Goal: Task Accomplishment & Management: Use online tool/utility

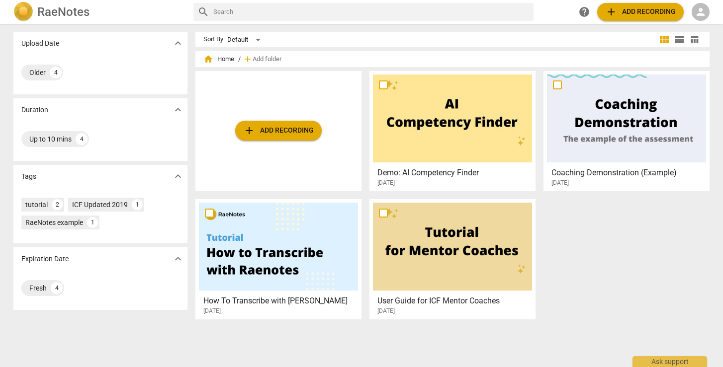
click at [172, 41] on span "expand_more" at bounding box center [178, 43] width 12 height 12
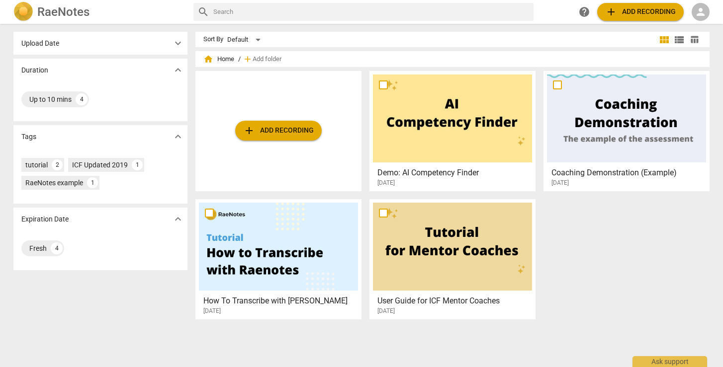
click at [98, 44] on div "Upload Date expand_more" at bounding box center [100, 43] width 174 height 23
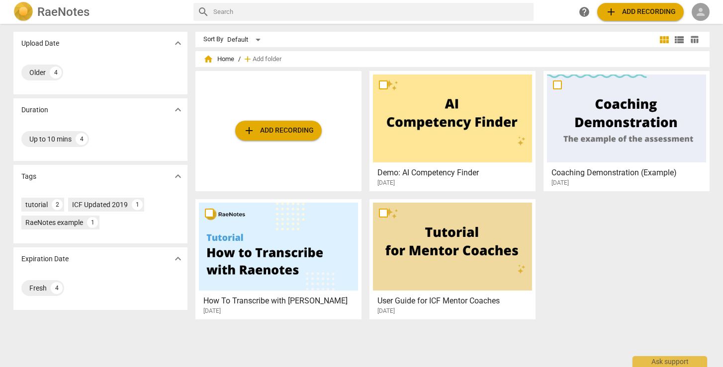
click at [700, 11] on span "person" at bounding box center [700, 12] width 12 height 12
click at [63, 8] on div at bounding box center [361, 183] width 723 height 367
click at [49, 11] on h2 "RaeNotes" at bounding box center [63, 12] width 52 height 14
click at [696, 12] on span "person" at bounding box center [700, 12] width 12 height 12
click at [699, 20] on li "Login" at bounding box center [698, 24] width 36 height 24
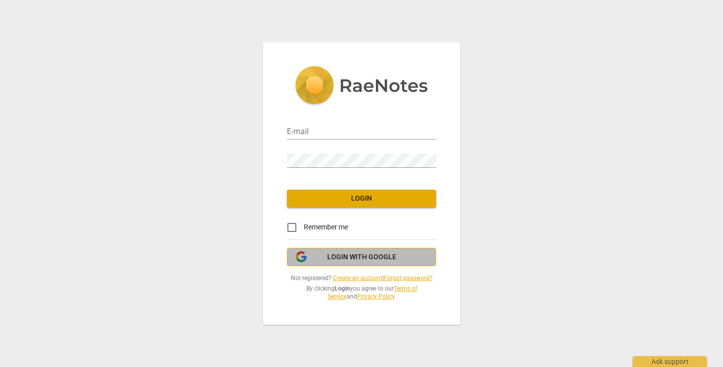
click at [352, 256] on span "Login with Google" at bounding box center [361, 258] width 69 height 10
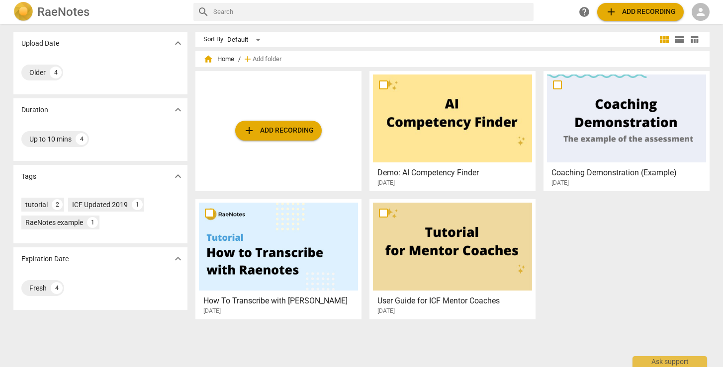
click at [699, 11] on span "person" at bounding box center [700, 12] width 12 height 12
click at [700, 24] on li "Login" at bounding box center [698, 24] width 36 height 24
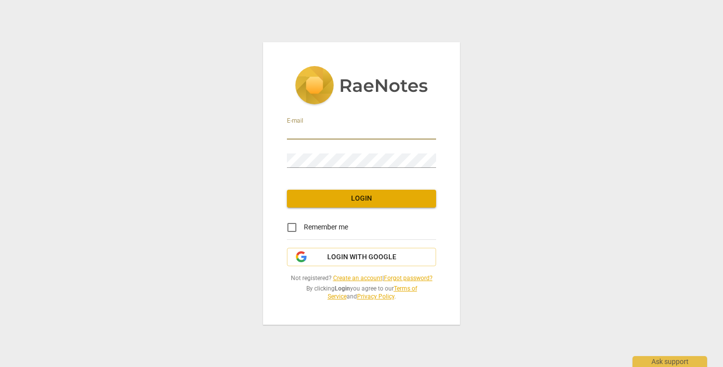
click at [323, 129] on input "email" at bounding box center [361, 132] width 149 height 14
type input "veryclevergal@gmail.com"
click at [351, 275] on link "Create an account" at bounding box center [357, 278] width 49 height 7
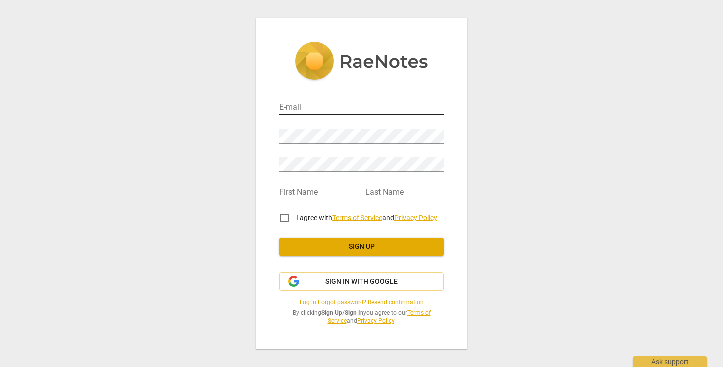
click at [319, 107] on input "email" at bounding box center [361, 108] width 164 height 14
type input "veryclevergal@gmail.com"
type input "Tracy"
type input "Miller"
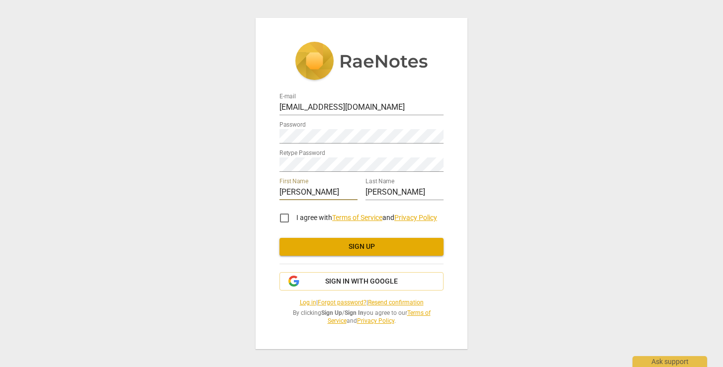
click at [283, 216] on input "I agree with Terms of Service and Privacy Policy" at bounding box center [284, 218] width 24 height 24
checkbox input "true"
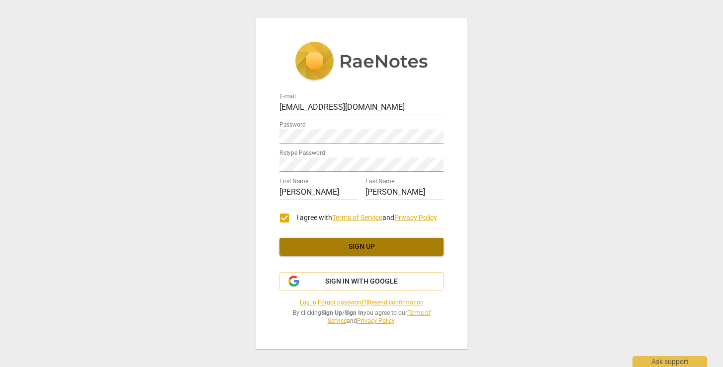
click at [361, 246] on span "Sign up" at bounding box center [361, 247] width 148 height 10
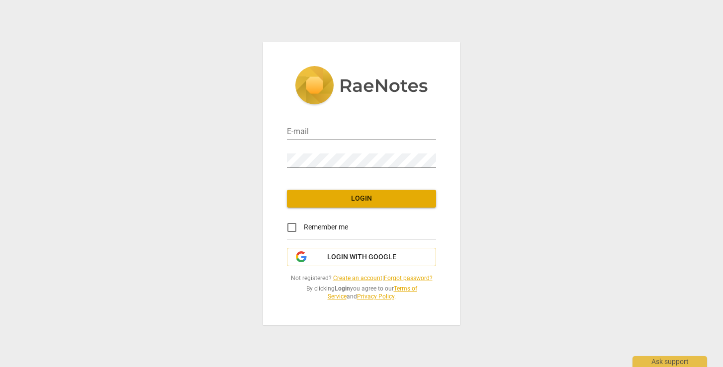
type input "[EMAIL_ADDRESS][DOMAIN_NAME]"
click at [366, 201] on span "Login" at bounding box center [361, 199] width 133 height 10
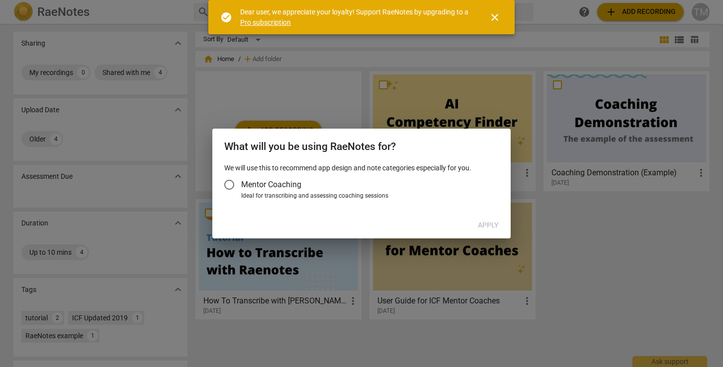
click at [496, 16] on span "close" at bounding box center [495, 17] width 12 height 12
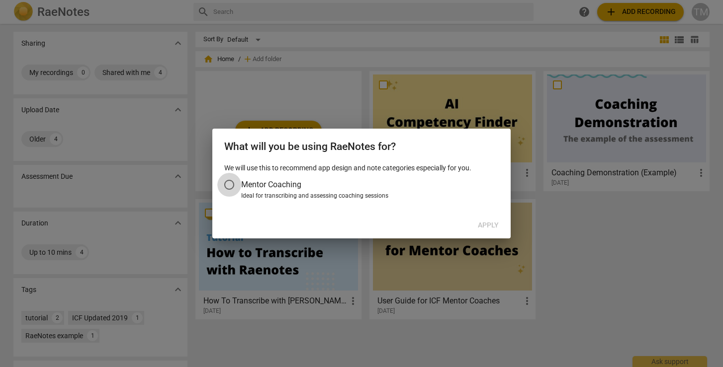
click at [229, 183] on input "Mentor Coaching" at bounding box center [229, 185] width 24 height 24
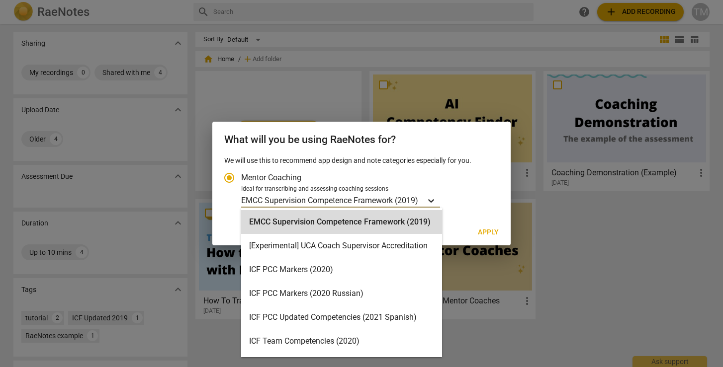
click at [433, 199] on icon "Account type" at bounding box center [431, 201] width 10 height 10
click at [0, 0] on input "Ideal for transcribing and assessing coaching sessions EMCC Supervision Compete…" at bounding box center [0, 0] width 0 height 0
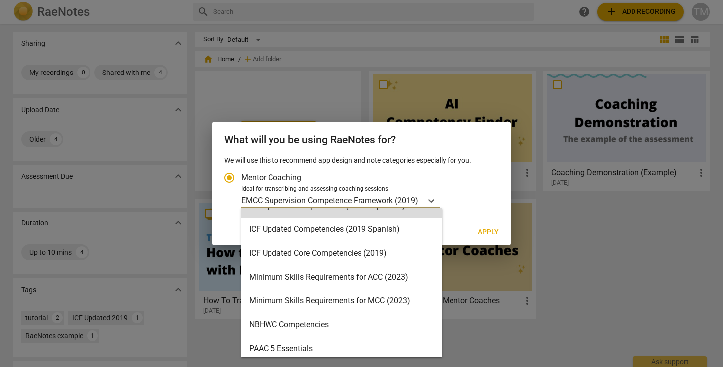
scroll to position [161, 0]
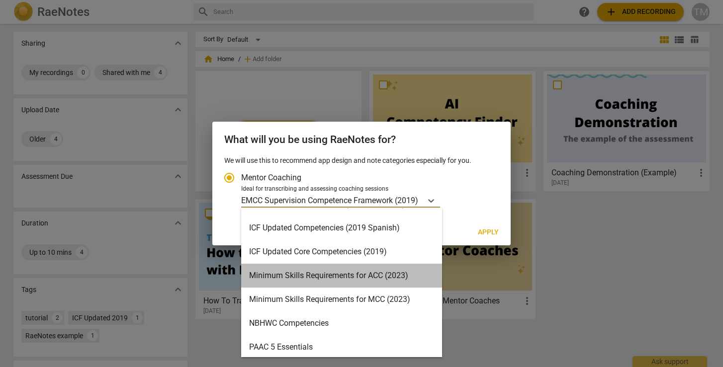
click at [384, 273] on div "Minimum Skills Requirements for ACC (2023)" at bounding box center [341, 276] width 201 height 24
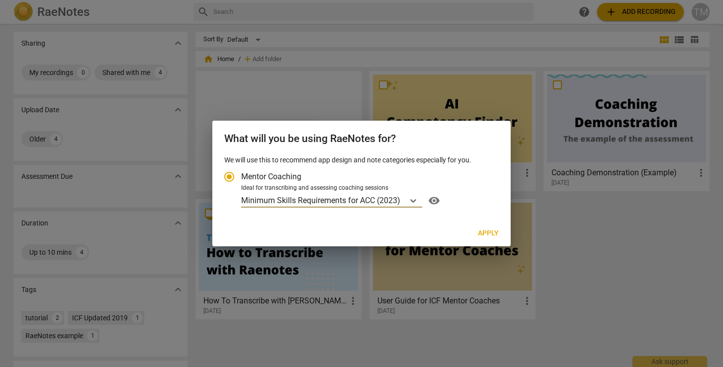
click at [488, 231] on span "Apply" at bounding box center [488, 234] width 21 height 10
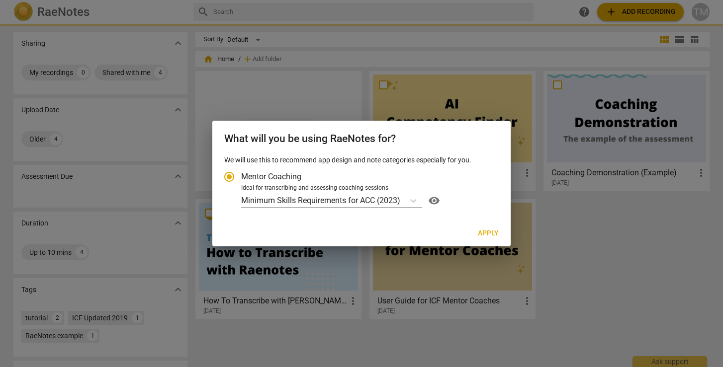
radio input "false"
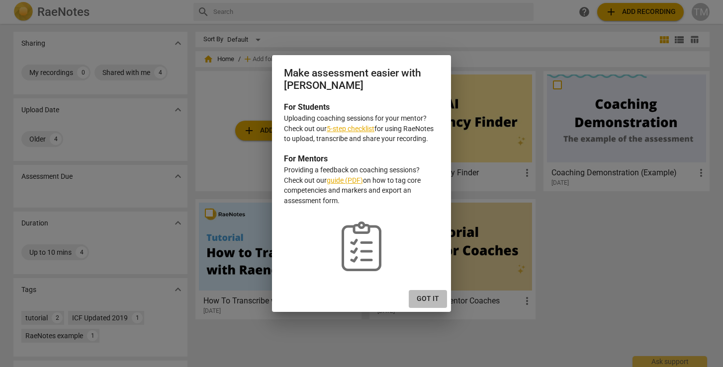
click at [431, 303] on span "Got it" at bounding box center [428, 299] width 22 height 10
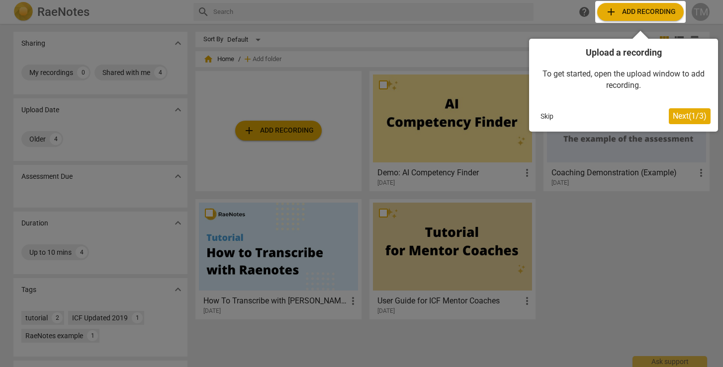
click at [618, 228] on div at bounding box center [361, 183] width 723 height 367
click at [663, 10] on div at bounding box center [640, 12] width 90 height 22
click at [681, 228] on div at bounding box center [361, 183] width 723 height 367
click at [686, 114] on span "Next ( 1 / 3 )" at bounding box center [690, 115] width 34 height 9
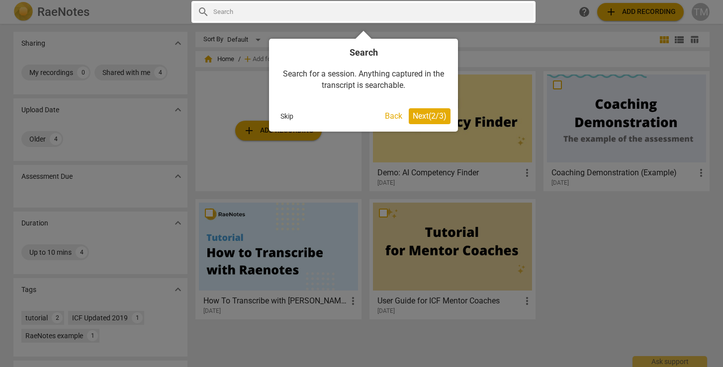
click at [643, 243] on div at bounding box center [361, 183] width 723 height 367
click at [292, 115] on button "Skip" at bounding box center [286, 116] width 21 height 15
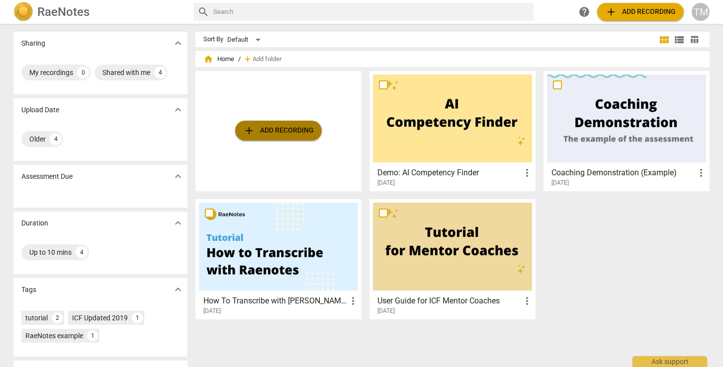
click at [288, 132] on span "add Add recording" at bounding box center [278, 131] width 71 height 12
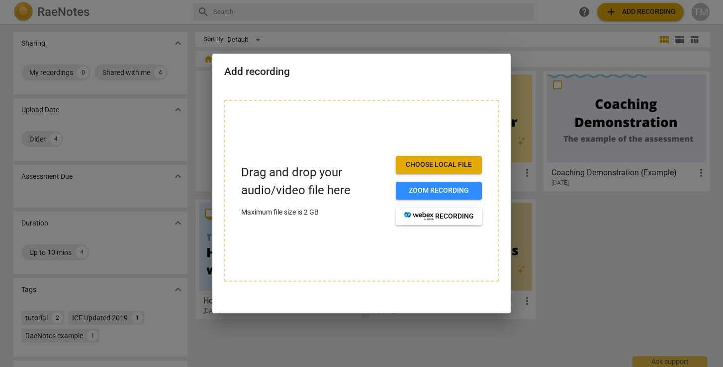
drag, startPoint x: 455, startPoint y: 187, endPoint x: 454, endPoint y: 159, distance: 28.4
click at [454, 159] on div "Choose local file Zoom recording recording" at bounding box center [439, 191] width 86 height 70
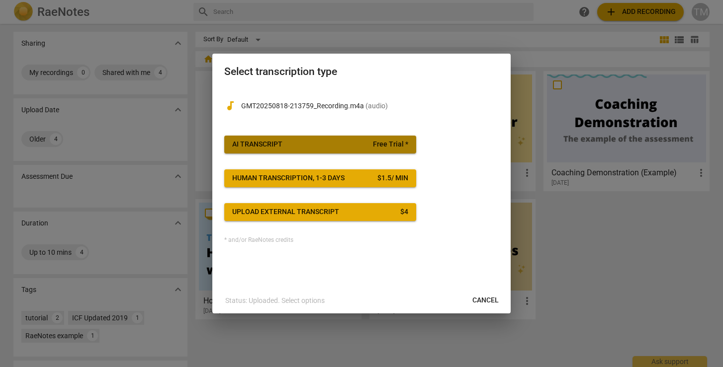
click at [301, 148] on span "AI Transcript Free Trial *" at bounding box center [320, 145] width 176 height 10
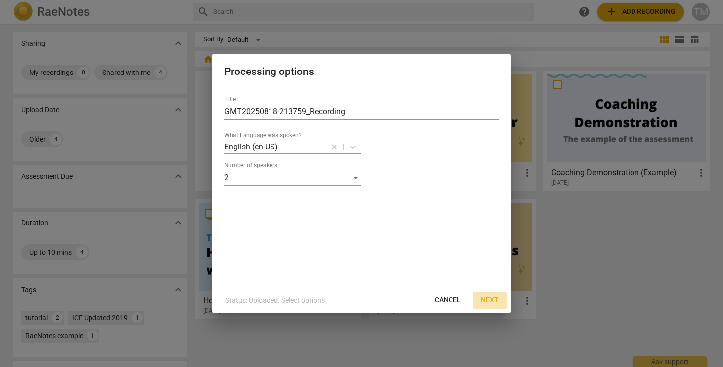
click at [494, 297] on span "Next" at bounding box center [490, 301] width 18 height 10
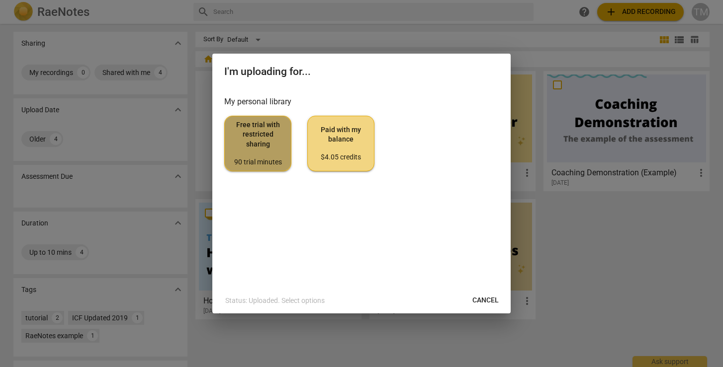
click at [259, 146] on span "Free trial with restricted sharing 90 trial minutes" at bounding box center [258, 143] width 50 height 47
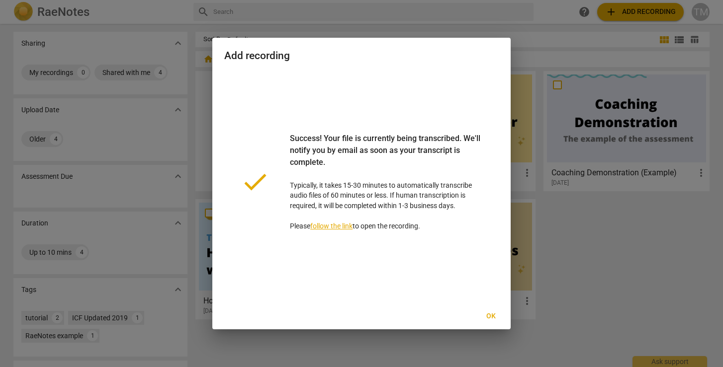
click at [494, 315] on span "Ok" at bounding box center [491, 317] width 16 height 10
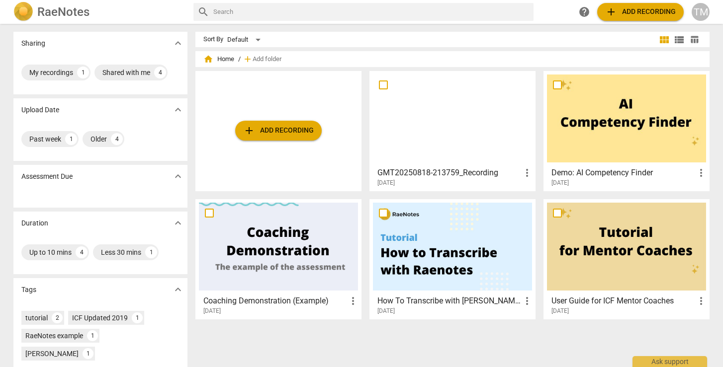
click at [466, 147] on div at bounding box center [452, 119] width 159 height 88
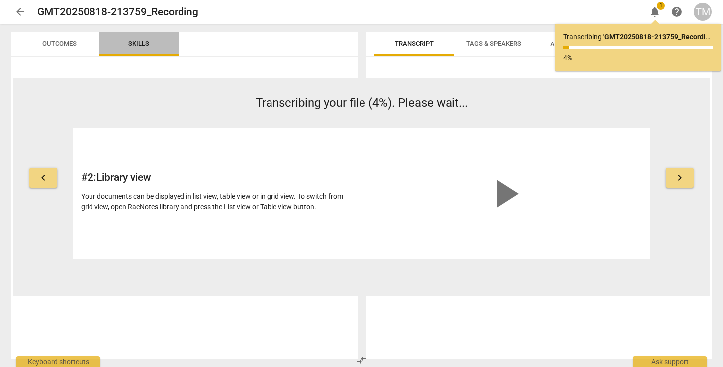
click at [141, 45] on span "Skills" at bounding box center [138, 43] width 21 height 7
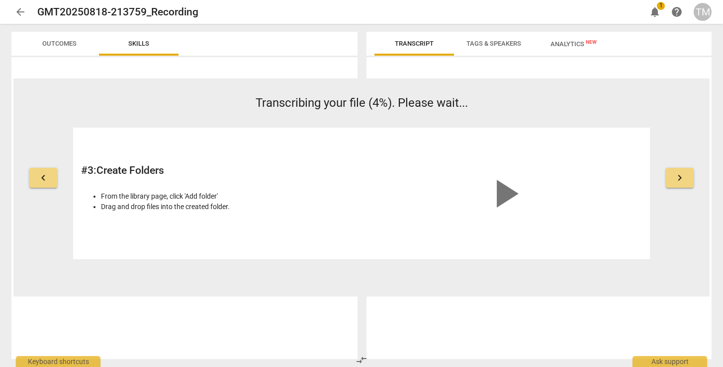
click at [58, 42] on span "Outcomes" at bounding box center [59, 43] width 34 height 7
click at [24, 12] on span "arrow_back" at bounding box center [20, 12] width 12 height 12
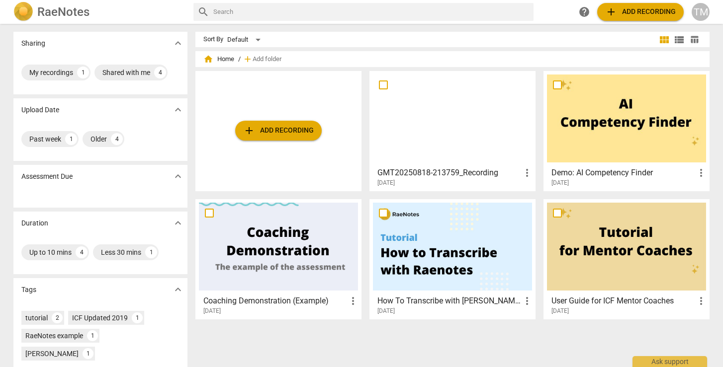
click at [442, 161] on div at bounding box center [452, 119] width 159 height 88
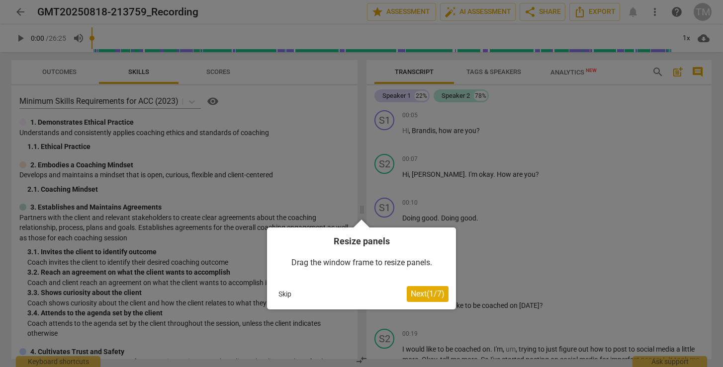
click at [290, 294] on button "Skip" at bounding box center [284, 294] width 21 height 15
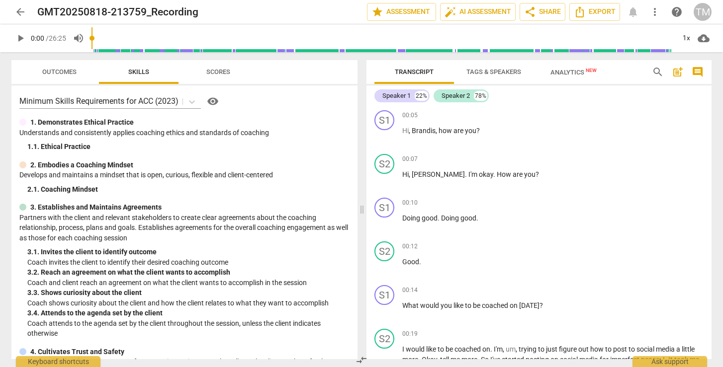
click at [68, 74] on span "Outcomes" at bounding box center [59, 71] width 34 height 7
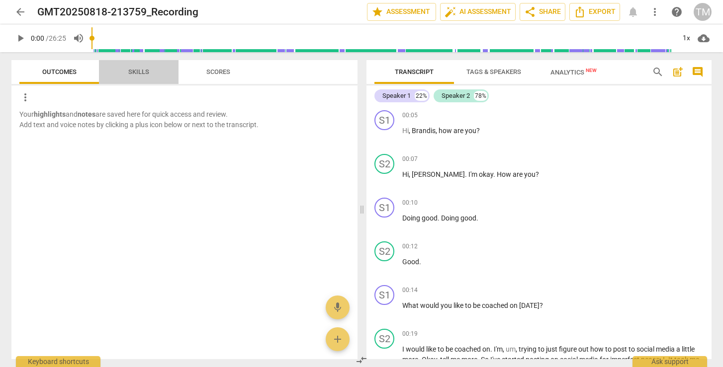
click at [150, 69] on span "Skills" at bounding box center [138, 72] width 45 height 13
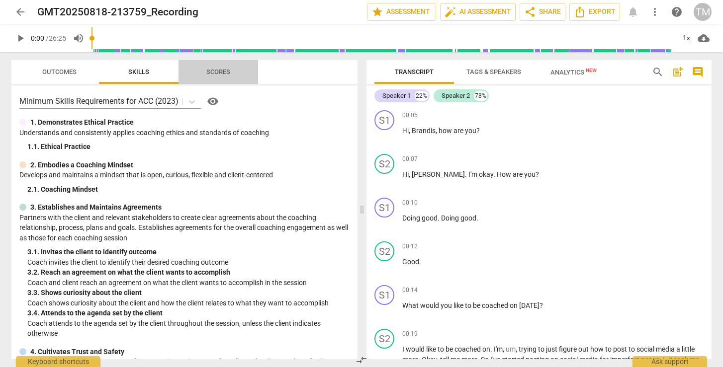
click at [220, 71] on span "Scores" at bounding box center [218, 71] width 24 height 7
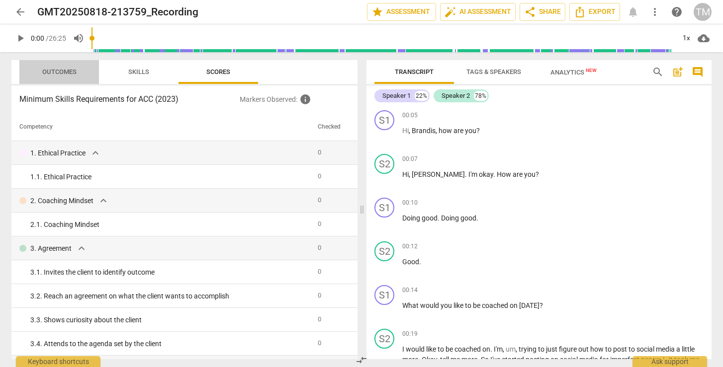
click at [76, 75] on span "Outcomes" at bounding box center [59, 71] width 34 height 7
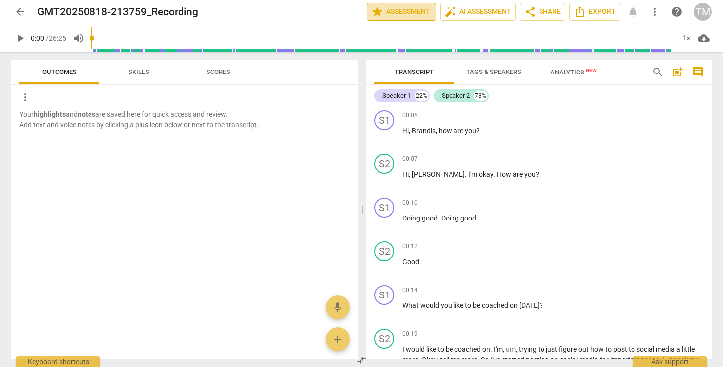
click at [412, 11] on span "star Assessment" at bounding box center [401, 12] width 60 height 12
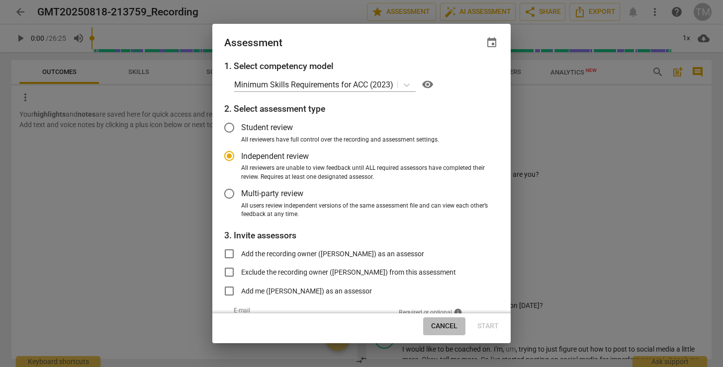
click at [450, 327] on span "Cancel" at bounding box center [444, 327] width 26 height 10
radio input "false"
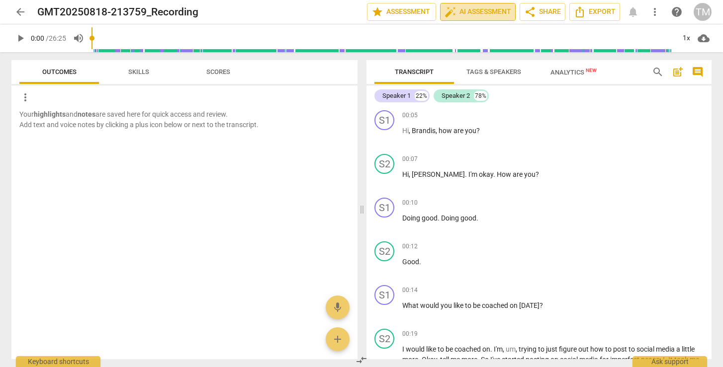
click at [490, 9] on span "auto_fix_high AI Assessment" at bounding box center [477, 12] width 67 height 12
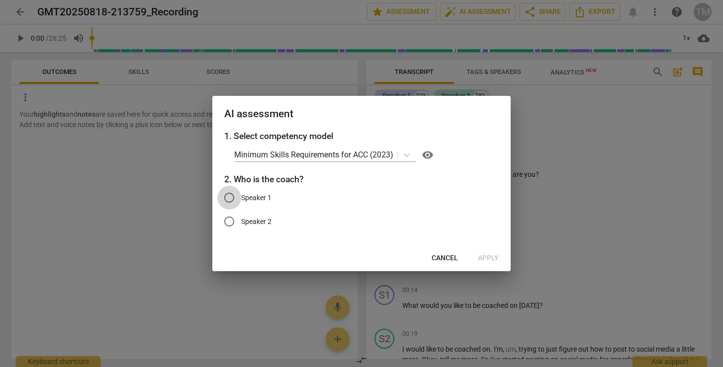
click at [231, 196] on input "Speaker 1" at bounding box center [229, 198] width 24 height 24
radio input "true"
click at [487, 258] on span "Apply" at bounding box center [488, 259] width 21 height 10
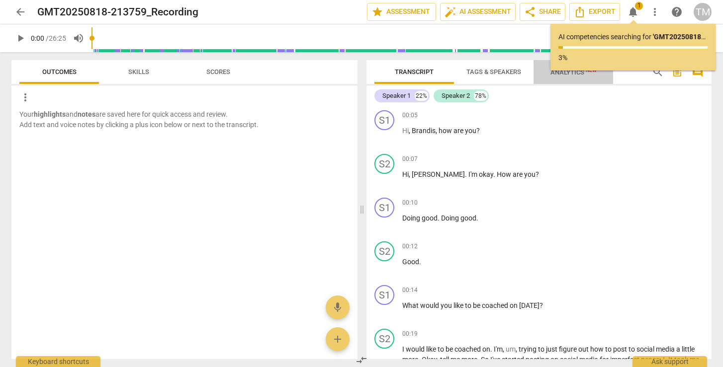
click at [565, 75] on span "Analytics New" at bounding box center [573, 72] width 46 height 7
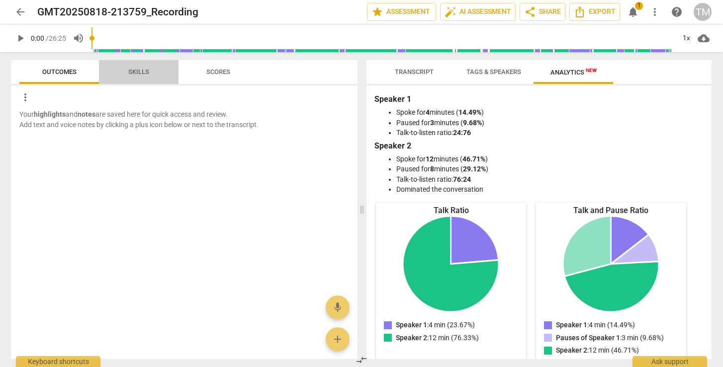
click at [144, 72] on span "Skills" at bounding box center [138, 71] width 21 height 7
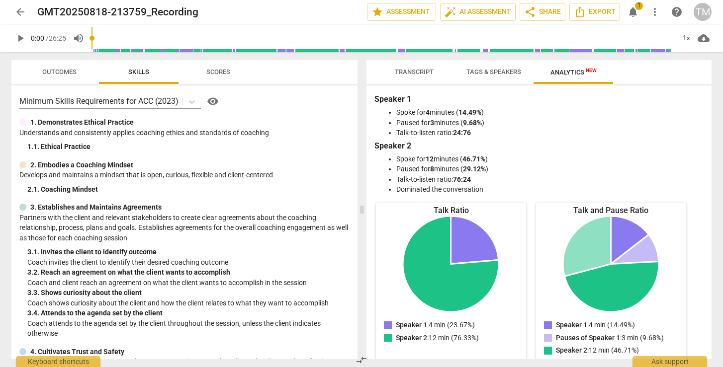
click at [219, 70] on span "Scores" at bounding box center [218, 71] width 24 height 7
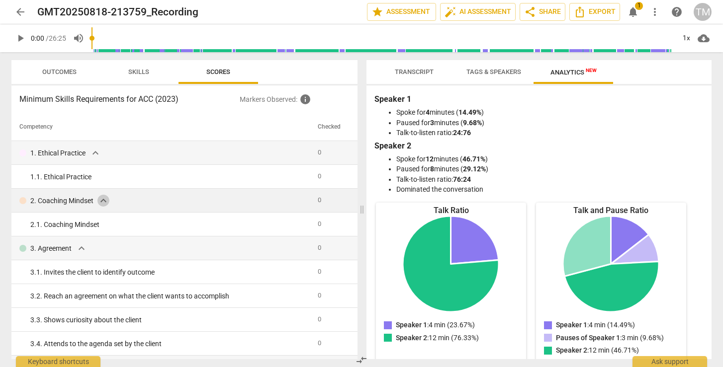
click at [99, 200] on span "expand_more" at bounding box center [103, 201] width 12 height 12
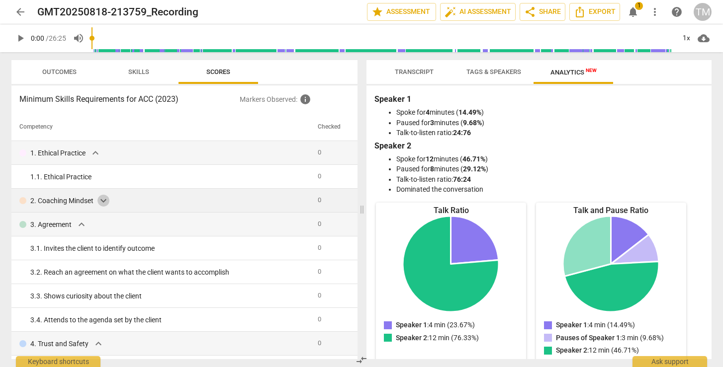
click at [99, 200] on span "expand_more" at bounding box center [103, 201] width 12 height 12
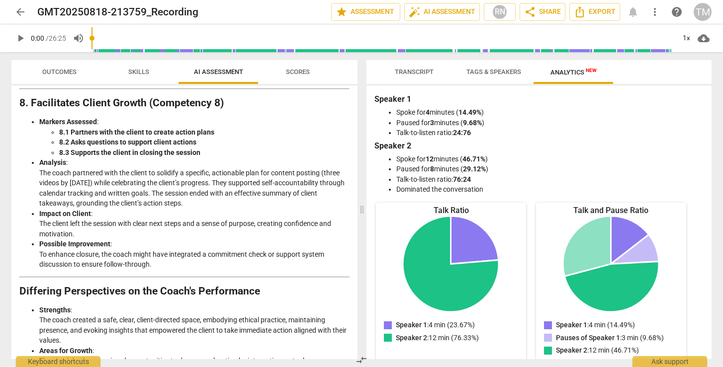
scroll to position [1596, 0]
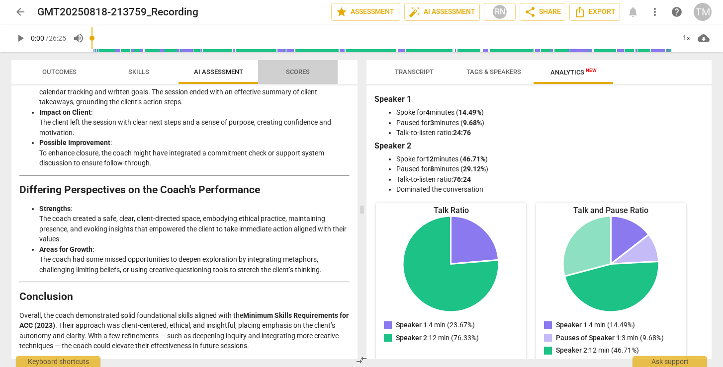
click at [303, 69] on span "Scores" at bounding box center [298, 71] width 24 height 7
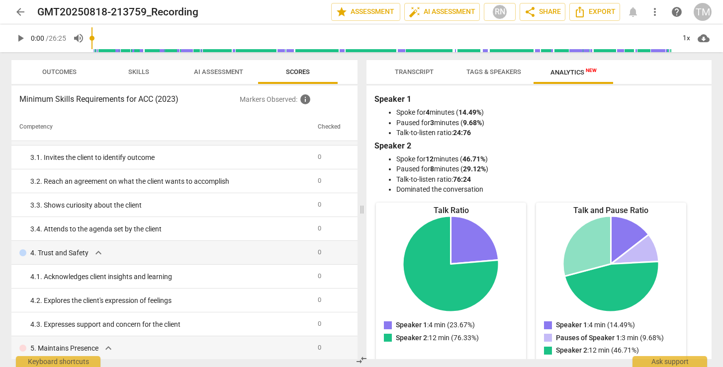
scroll to position [0, 0]
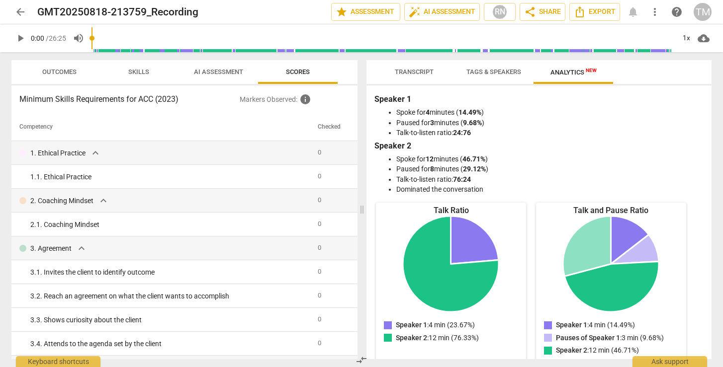
click at [221, 70] on span "AI Assessment" at bounding box center [218, 71] width 49 height 7
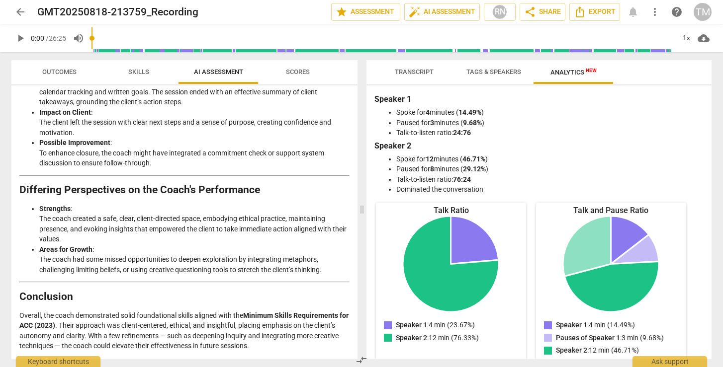
scroll to position [1596, 0]
